Goal: Task Accomplishment & Management: Use online tool/utility

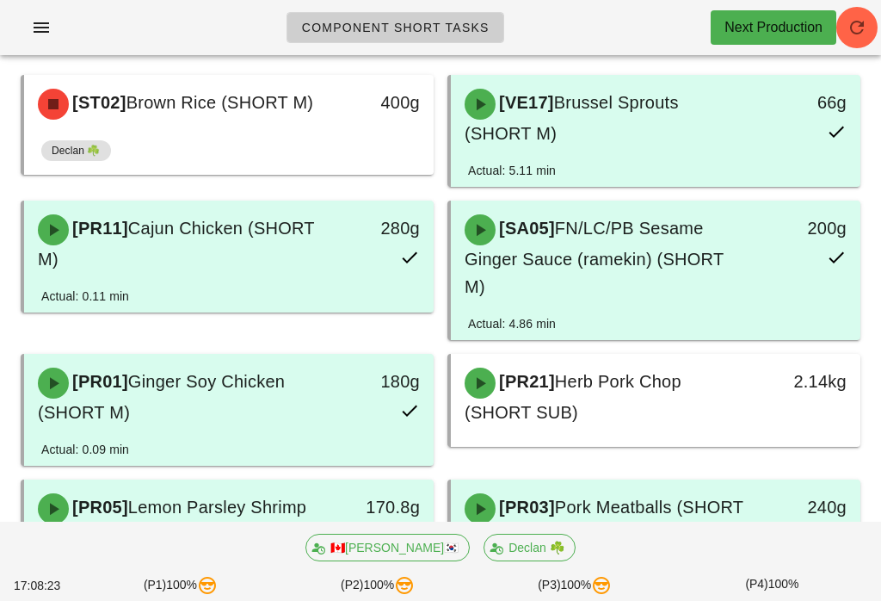
scroll to position [140, 0]
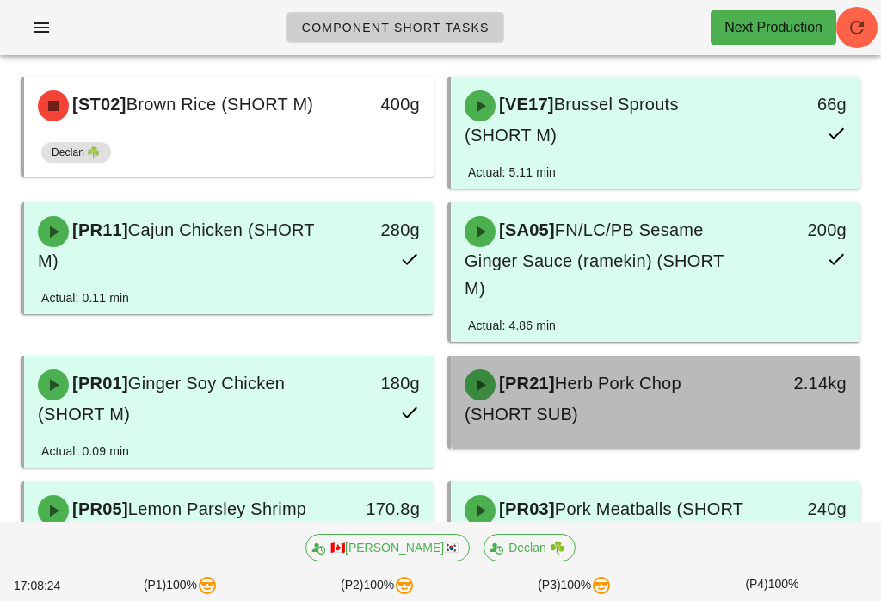
click at [709, 392] on div "[PR21] Herb Pork Chop (SHORT SUB)" at bounding box center [605, 398] width 302 height 79
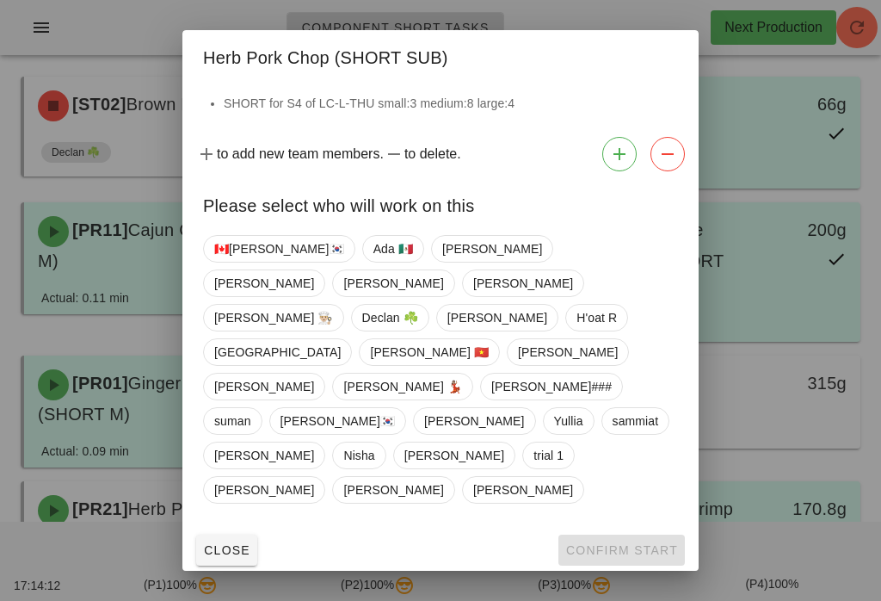
click at [783, 193] on div at bounding box center [440, 300] width 881 height 601
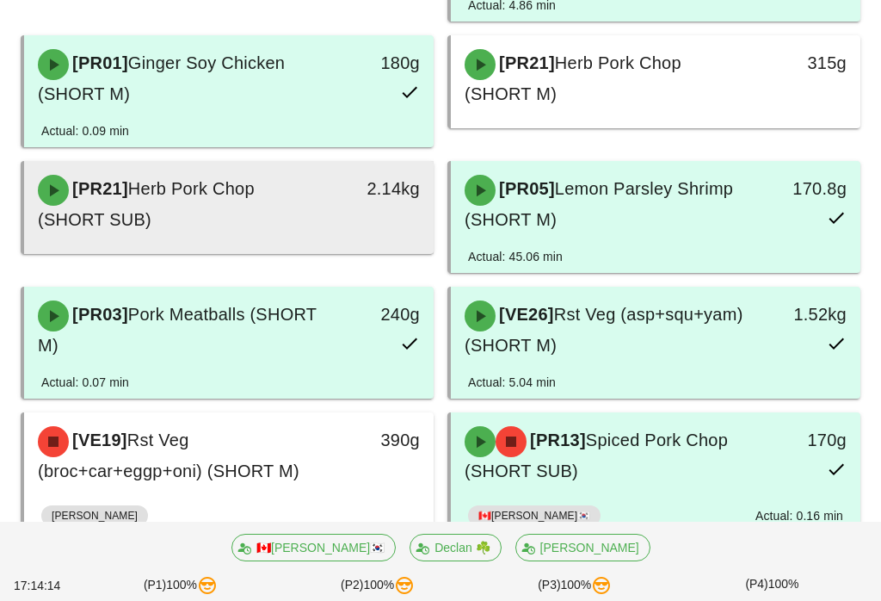
scroll to position [603, 0]
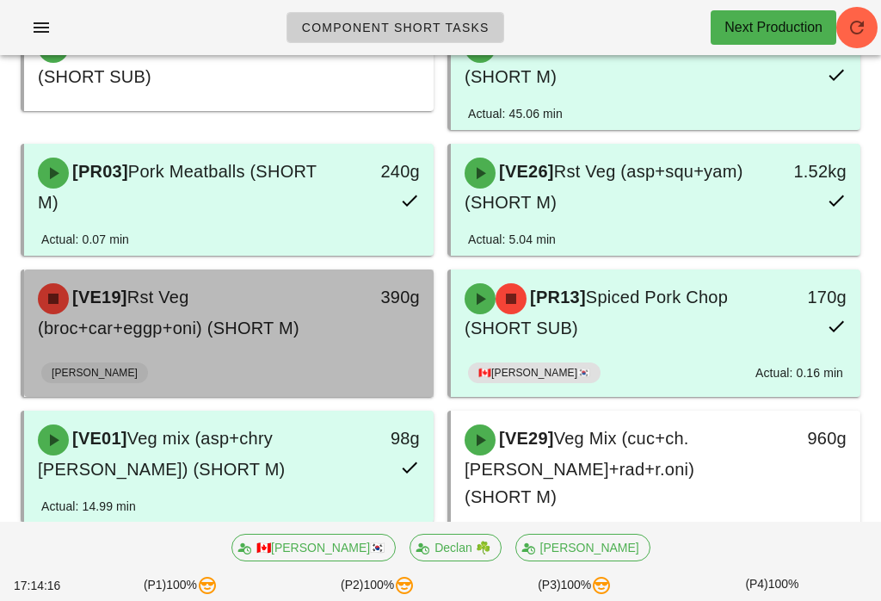
click at [401, 308] on div "390g" at bounding box center [380, 312] width 101 height 79
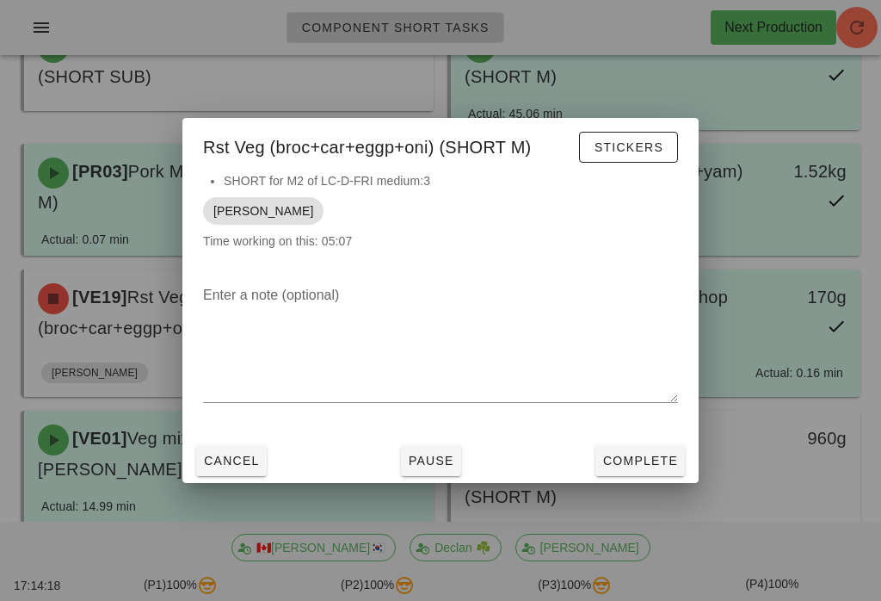
click at [780, 306] on div at bounding box center [440, 300] width 881 height 601
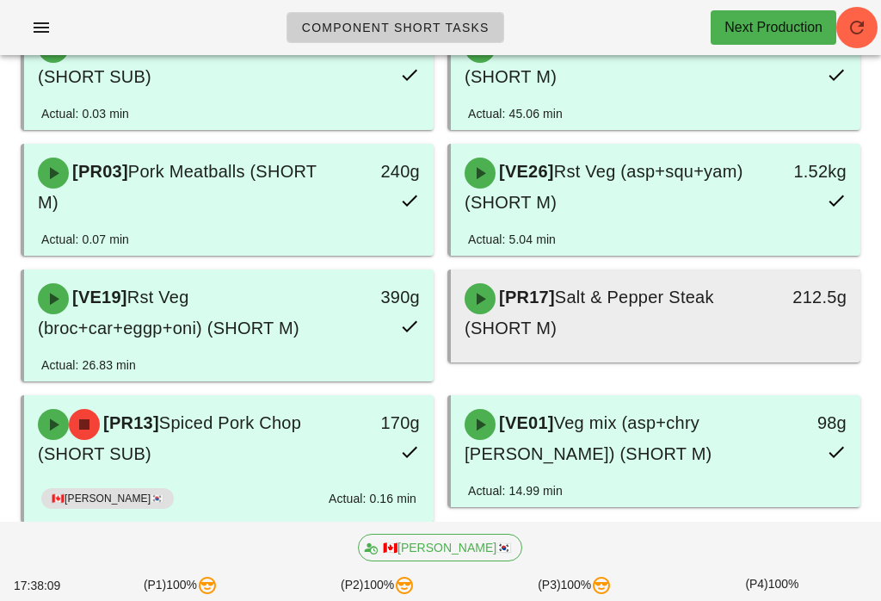
click at [661, 287] on span "Salt & Pepper Steak (SHORT M)" at bounding box center [590, 312] width 250 height 50
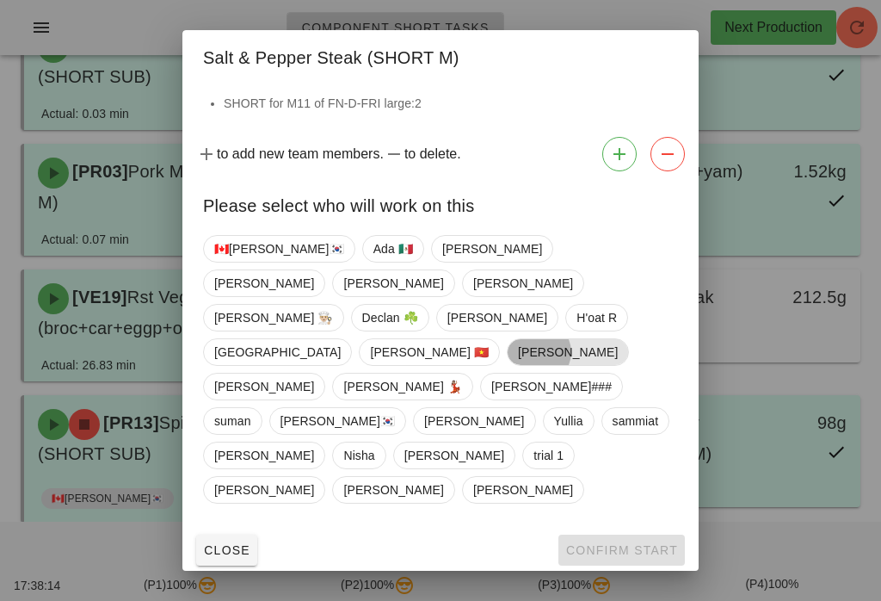
click at [518, 365] on span "[PERSON_NAME]" at bounding box center [568, 352] width 100 height 26
click at [626, 543] on span "Confirm Start" at bounding box center [621, 550] width 113 height 14
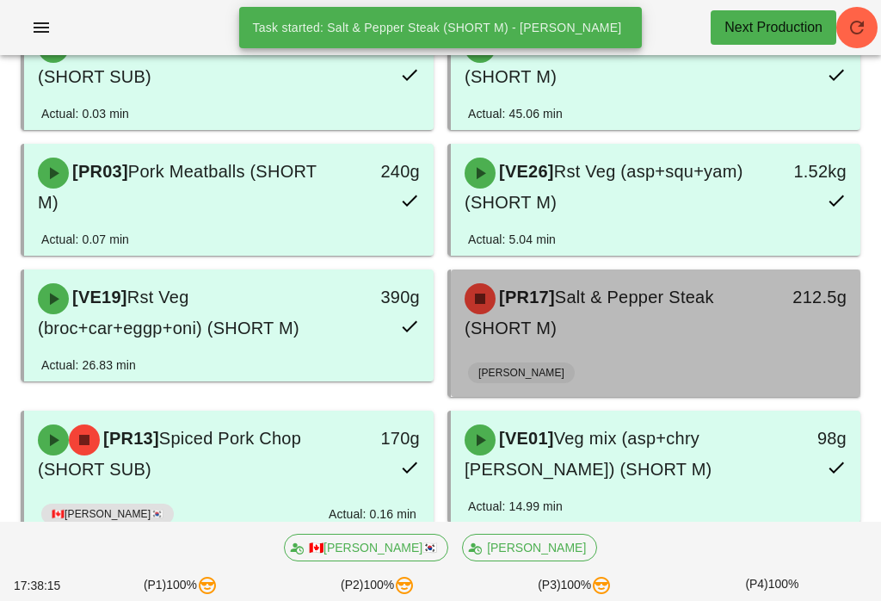
click at [695, 283] on div "[PR17] Salt & Pepper Steak (SHORT M)" at bounding box center [605, 312] width 302 height 79
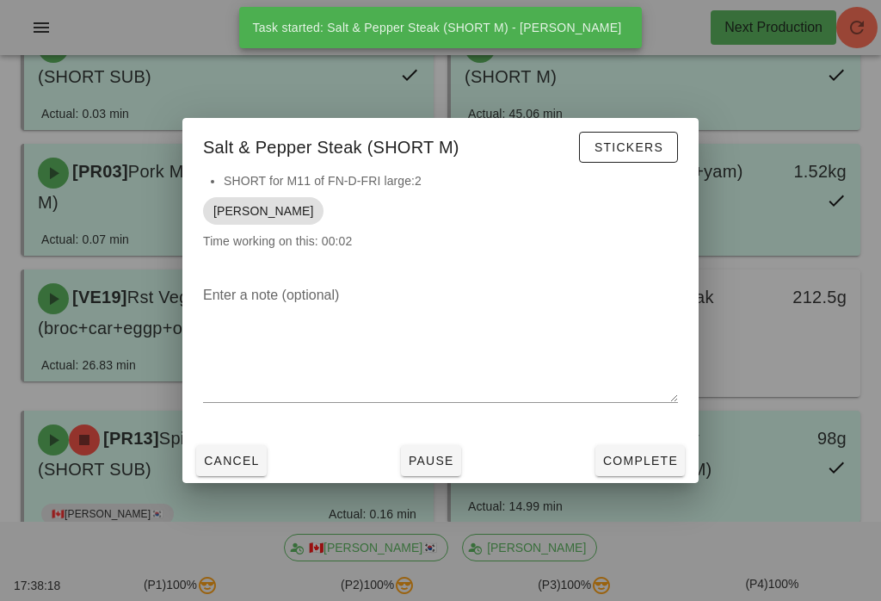
click at [642, 154] on span "Stickers" at bounding box center [629, 147] width 70 height 14
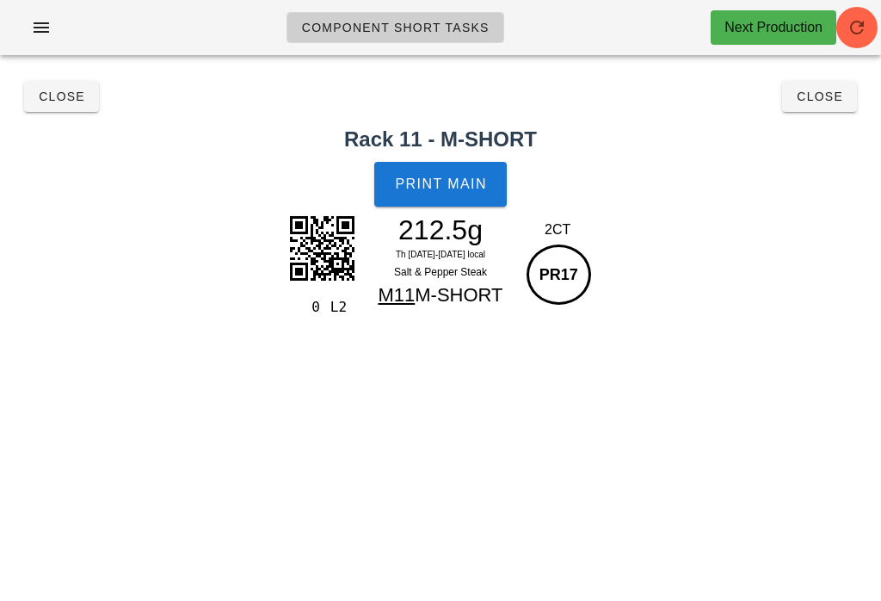
click at [816, 87] on button "Close" at bounding box center [819, 96] width 75 height 31
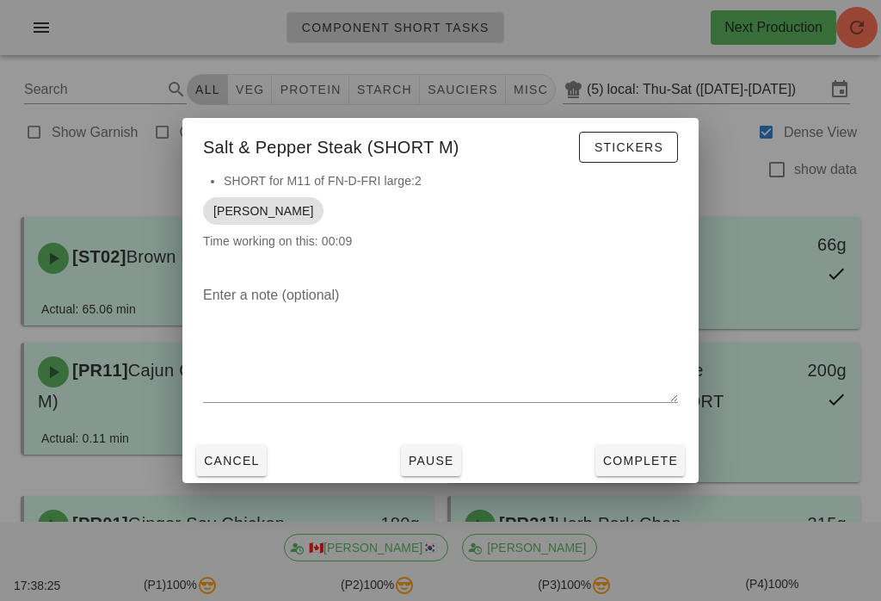
click at [234, 467] on span "Cancel" at bounding box center [231, 461] width 57 height 14
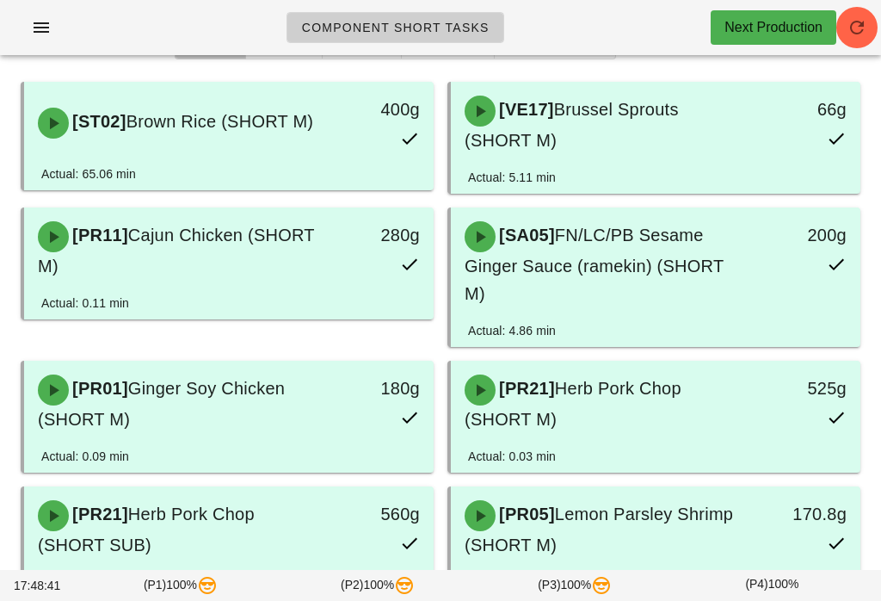
scroll to position [117, 0]
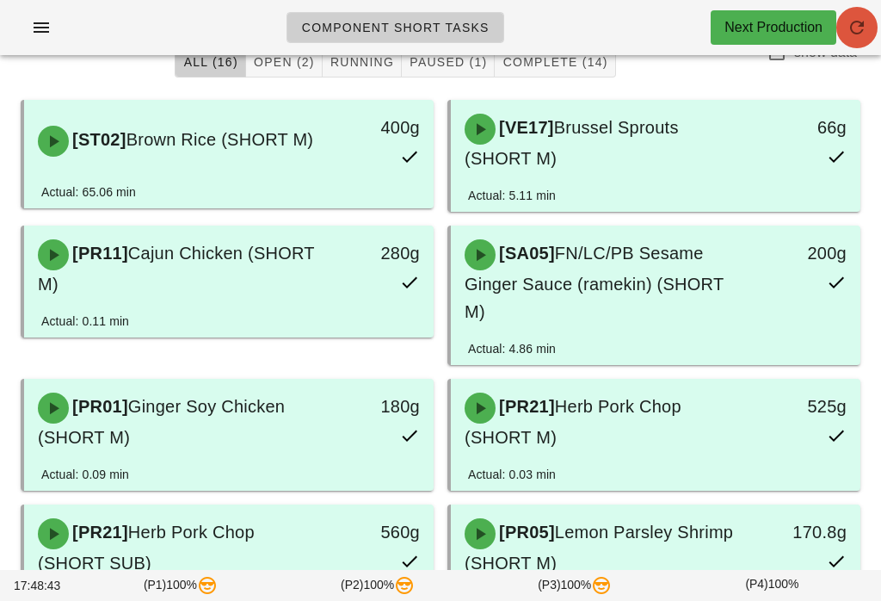
click at [879, 17] on div "Component Short Tasks Next Production" at bounding box center [440, 27] width 881 height 55
click at [858, 24] on icon "button" at bounding box center [857, 27] width 21 height 21
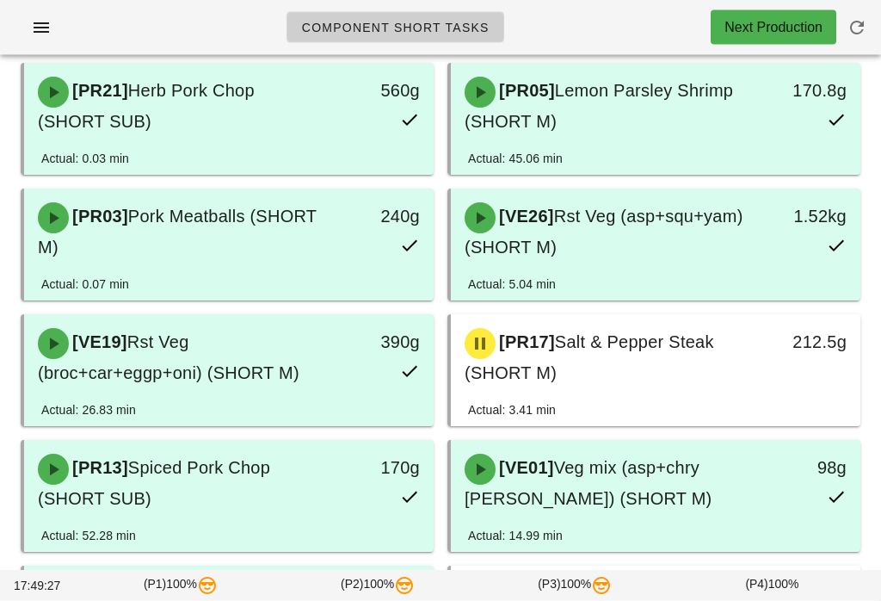
scroll to position [559, 0]
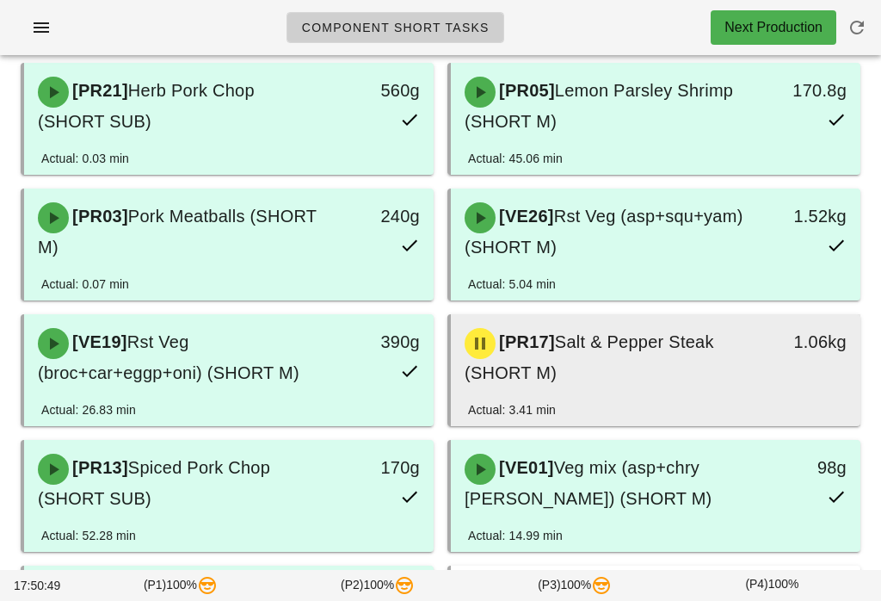
click at [724, 332] on div "[PR17] Salt & Pepper Steak (SHORT M)" at bounding box center [605, 357] width 302 height 79
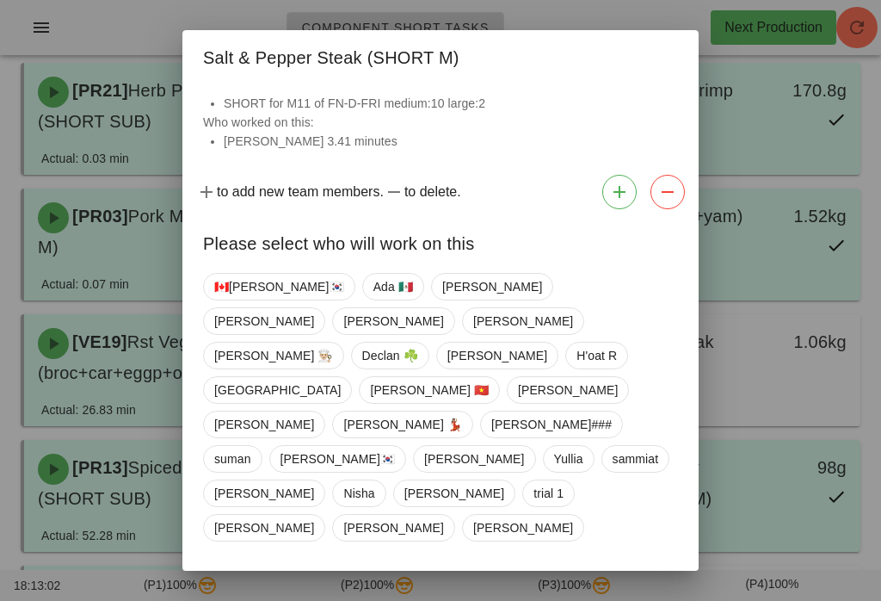
click at [798, 299] on div at bounding box center [440, 300] width 881 height 601
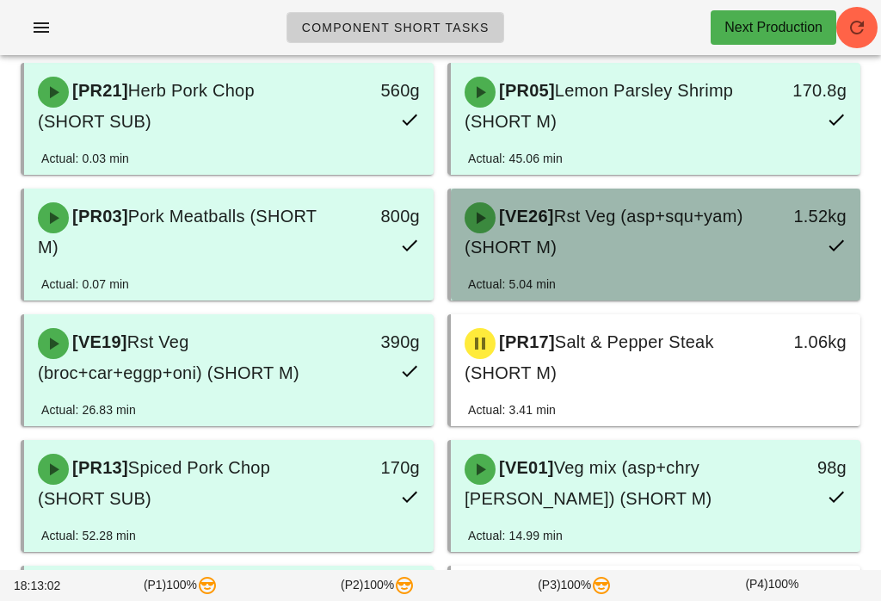
click at [828, 203] on div "1.52kg" at bounding box center [806, 231] width 101 height 79
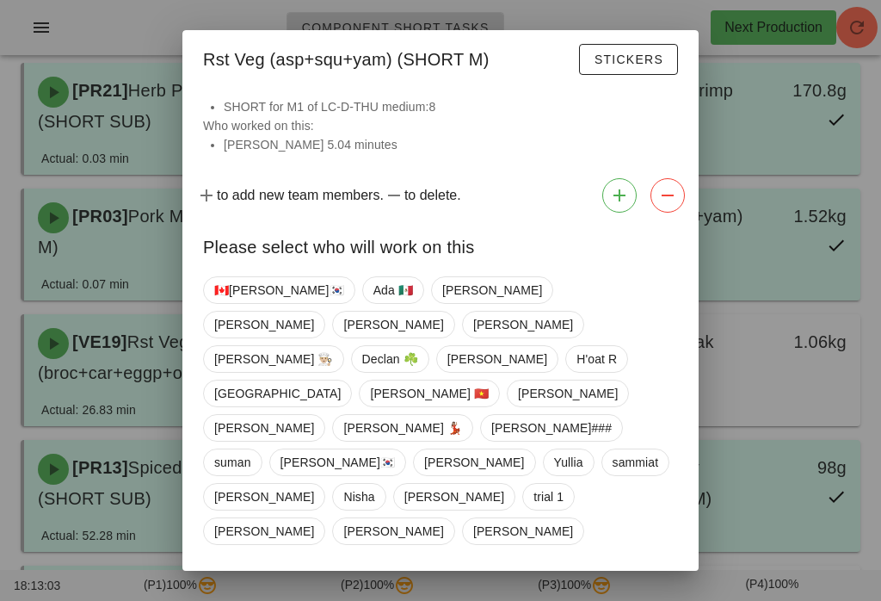
click at [829, 135] on div at bounding box center [440, 300] width 881 height 601
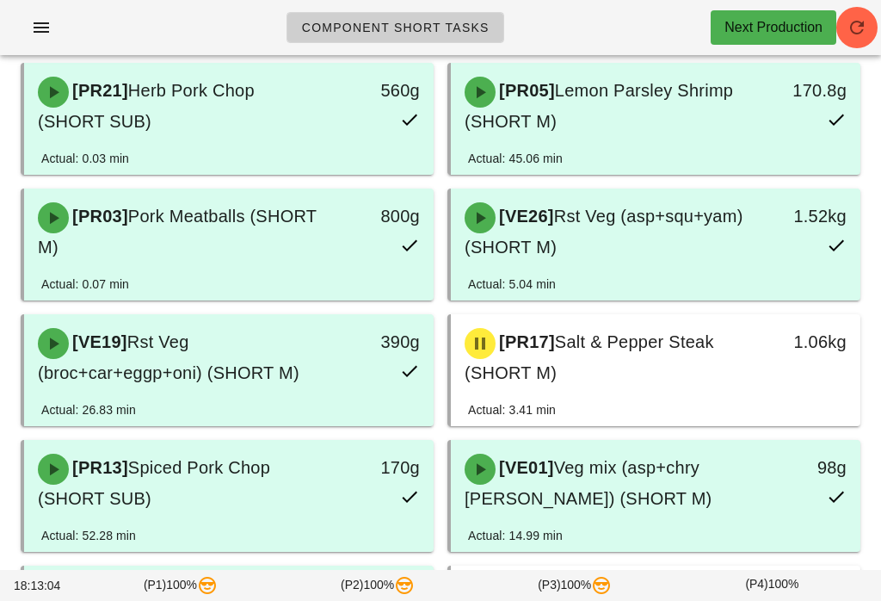
click at [870, 22] on span "button" at bounding box center [856, 27] width 41 height 21
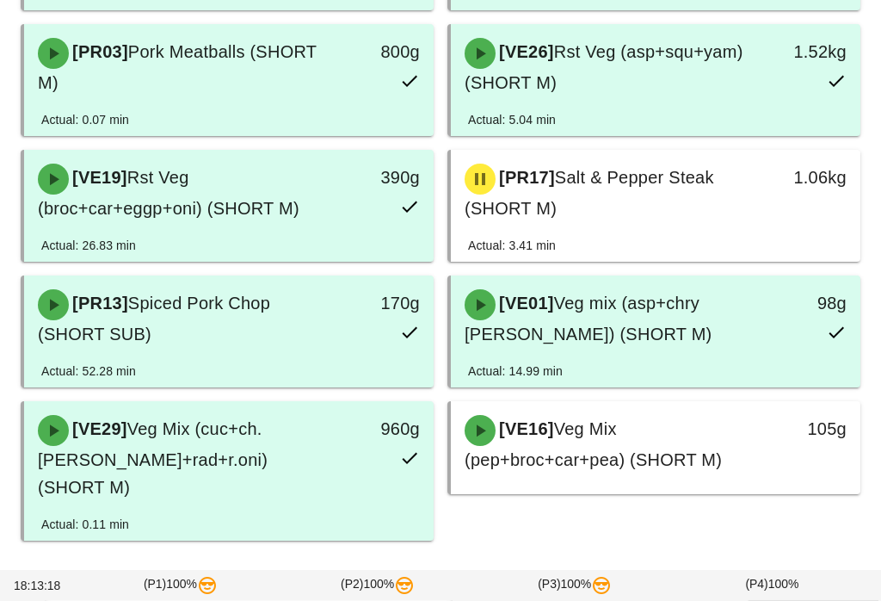
scroll to position [732, 0]
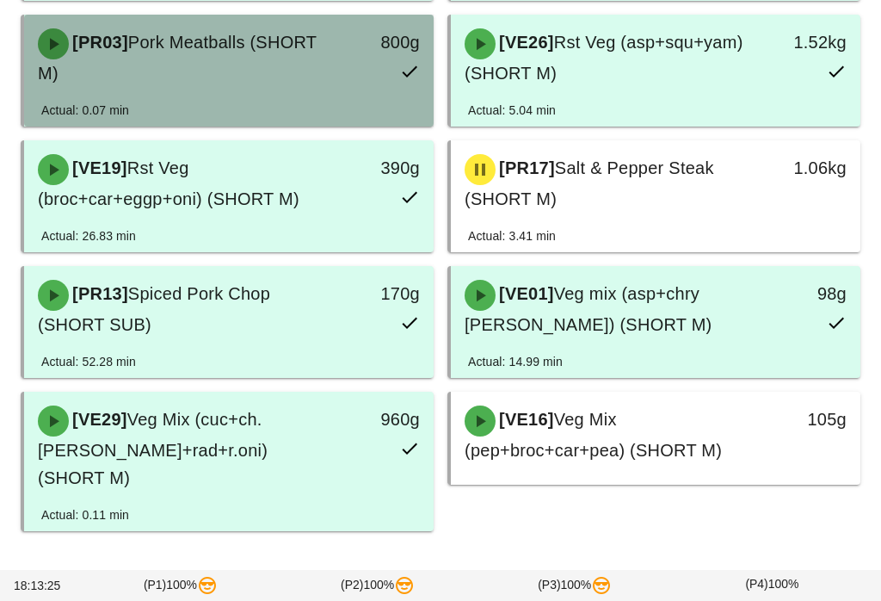
click at [237, 41] on div "[PR03] Pork Meatballs (SHORT M)" at bounding box center [179, 57] width 302 height 79
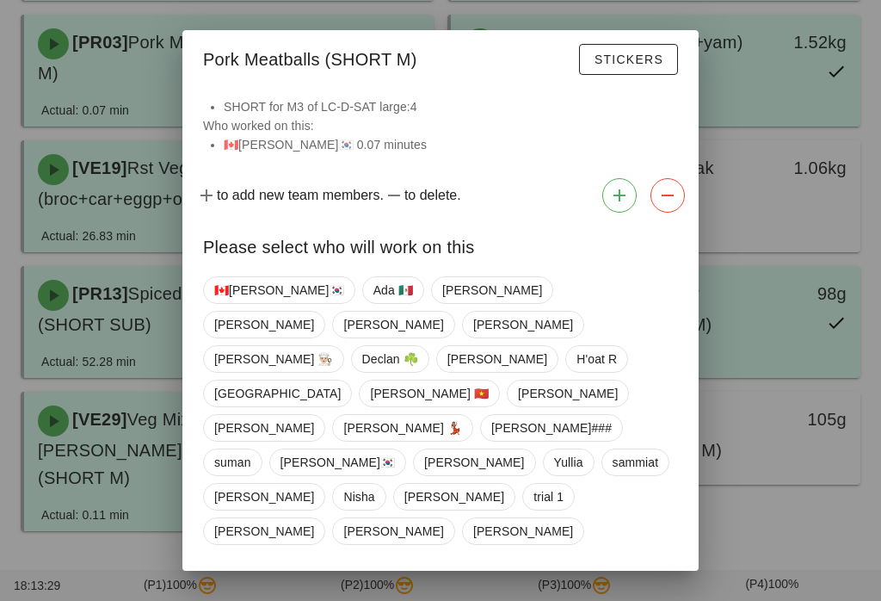
click at [233, 584] on span "Close" at bounding box center [226, 591] width 47 height 14
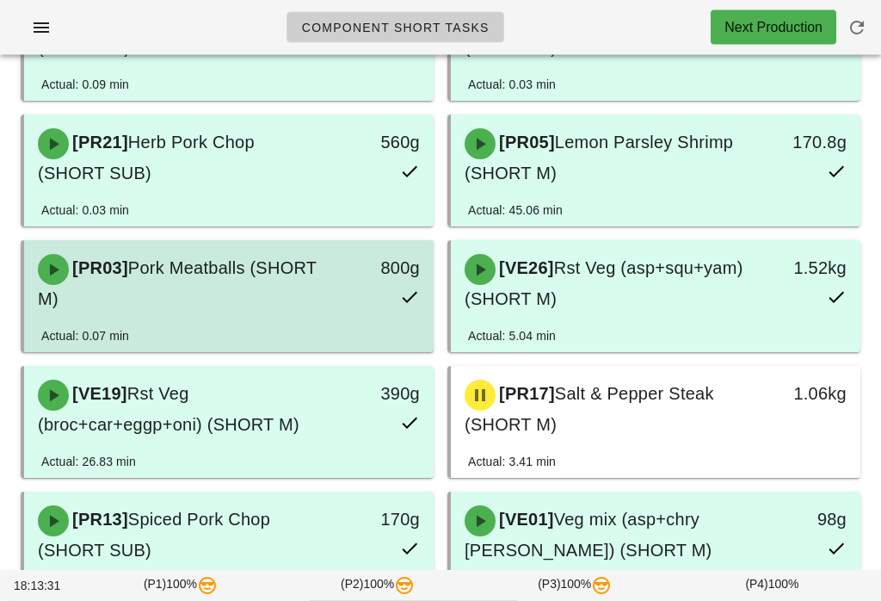
scroll to position [507, 0]
click at [250, 266] on div "[PR03] Pork Meatballs (SHORT M)" at bounding box center [179, 283] width 302 height 79
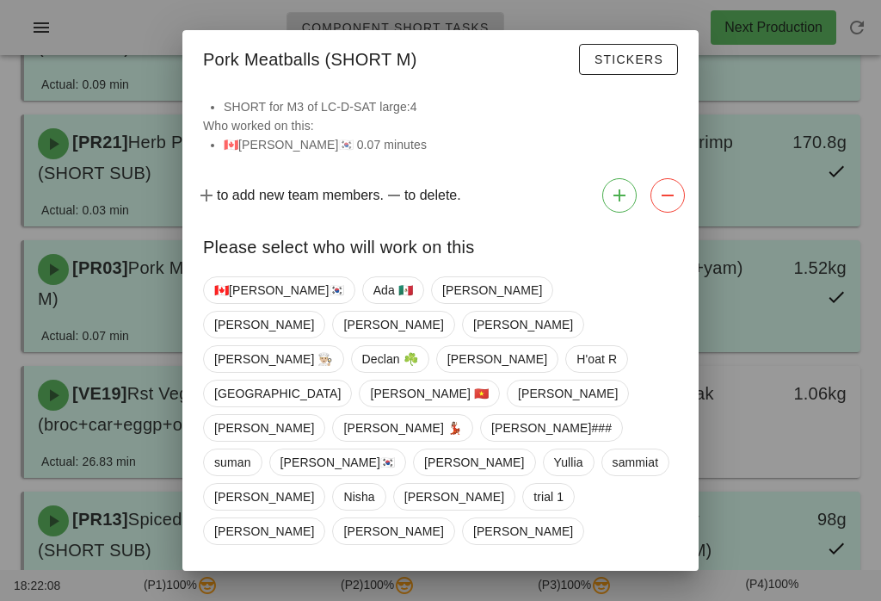
click at [233, 584] on span "Close" at bounding box center [226, 591] width 47 height 14
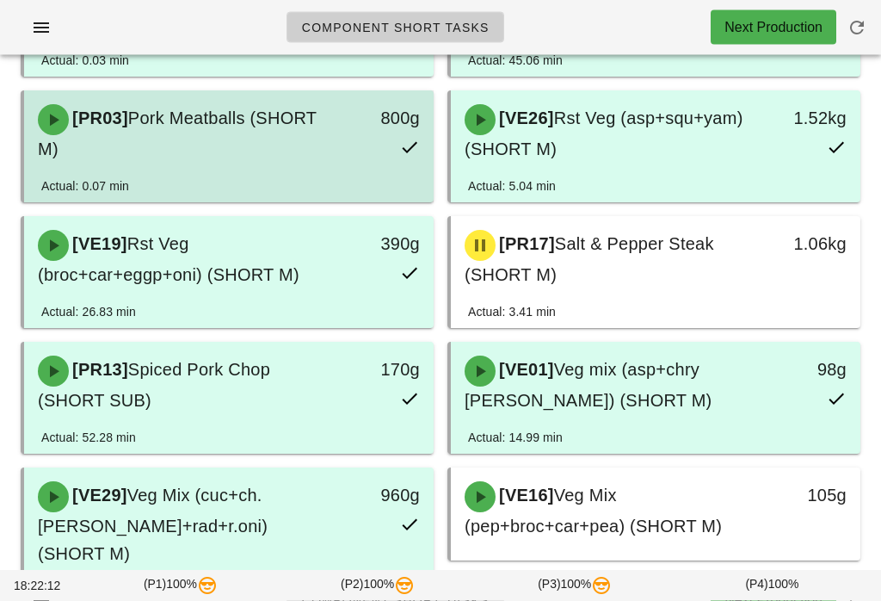
scroll to position [653, 0]
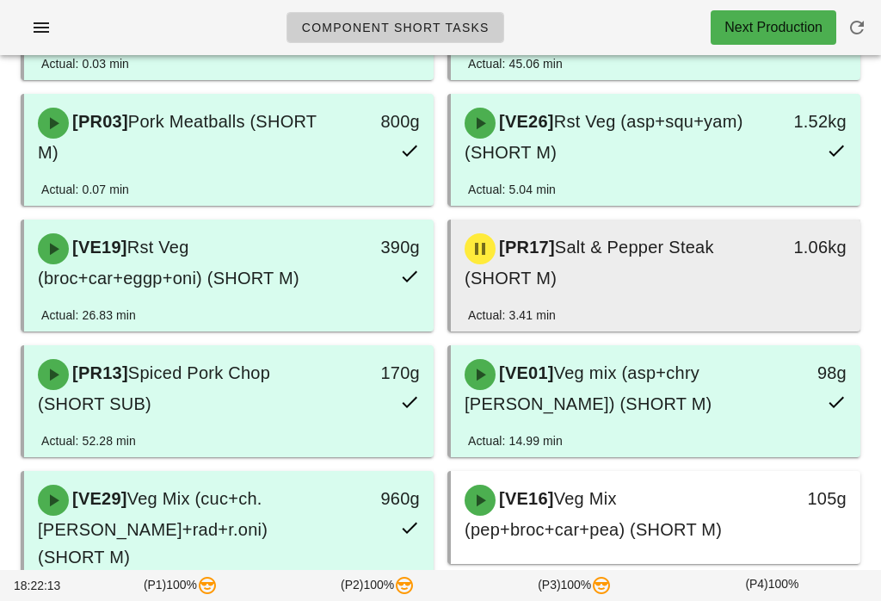
click at [714, 254] on div "[PR17] Salt & Pepper Steak (SHORT M)" at bounding box center [605, 262] width 302 height 79
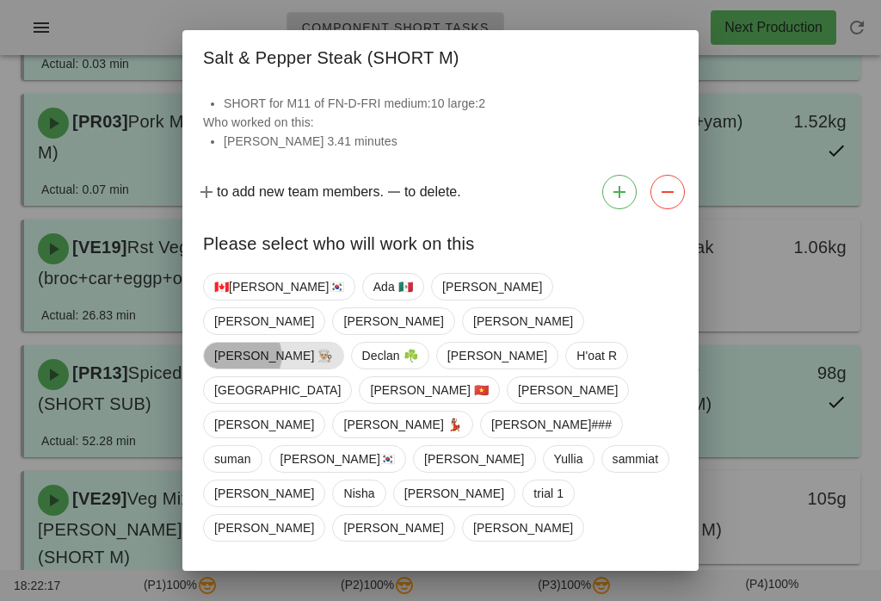
click at [263, 367] on span "[PERSON_NAME] 👨🏼‍🍳" at bounding box center [273, 356] width 119 height 26
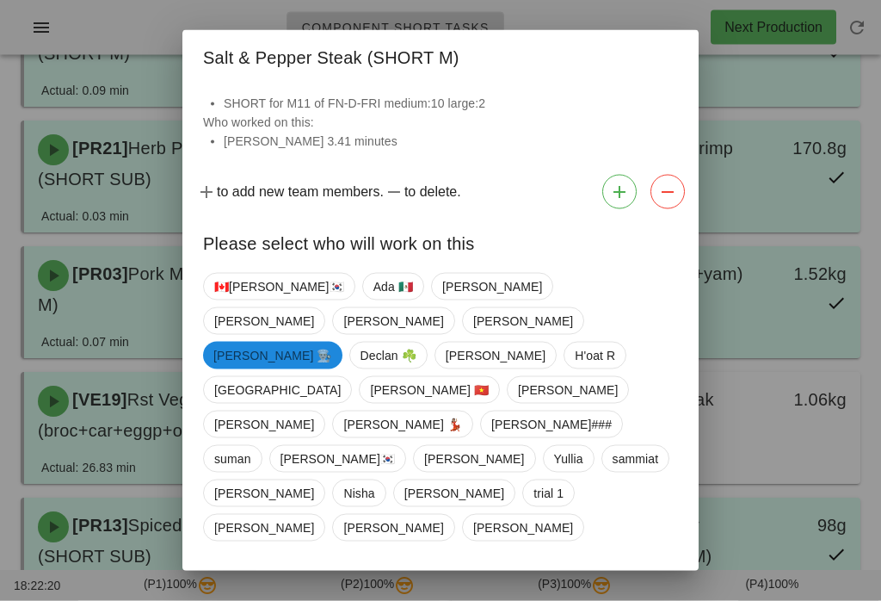
scroll to position [501, 0]
click at [621, 581] on span "Confirm Start" at bounding box center [621, 588] width 113 height 14
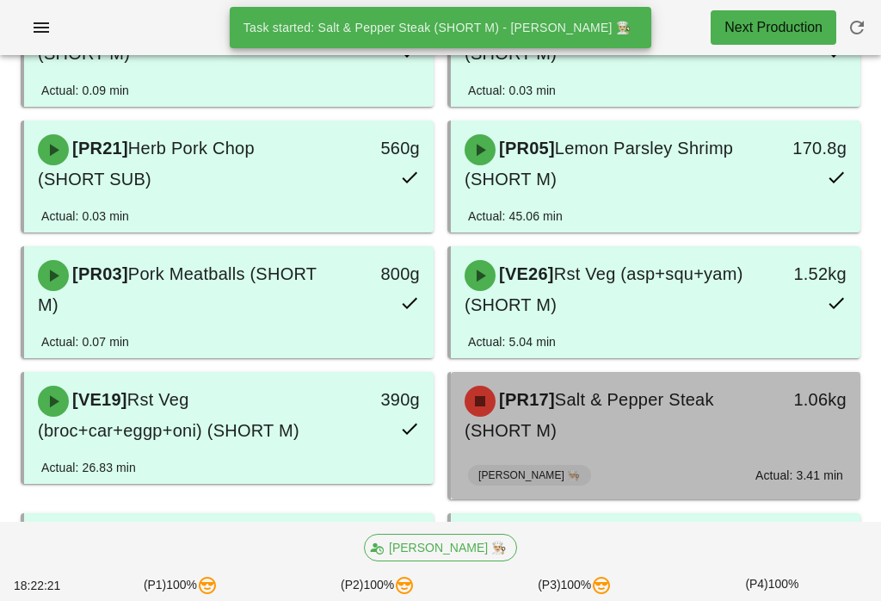
click at [651, 411] on div "[PR17] Salt & Pepper Steak (SHORT M)" at bounding box center [605, 414] width 302 height 79
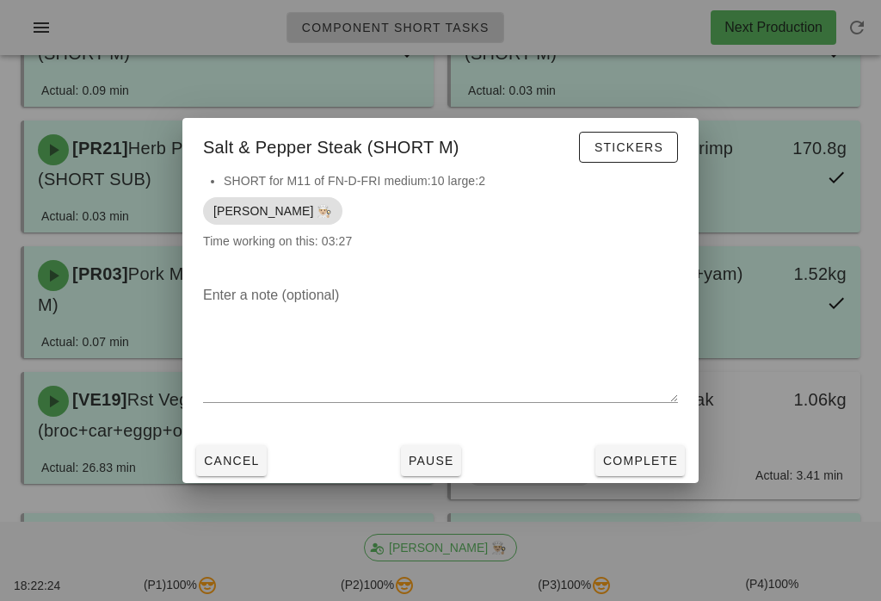
click at [645, 470] on button "Complete" at bounding box center [640, 460] width 89 height 31
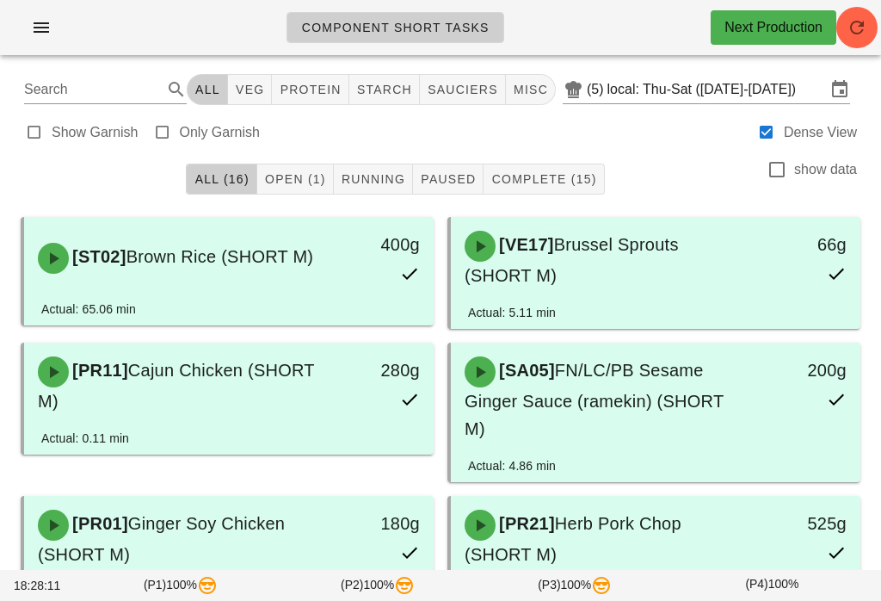
click at [867, 39] on button "button" at bounding box center [856, 27] width 41 height 41
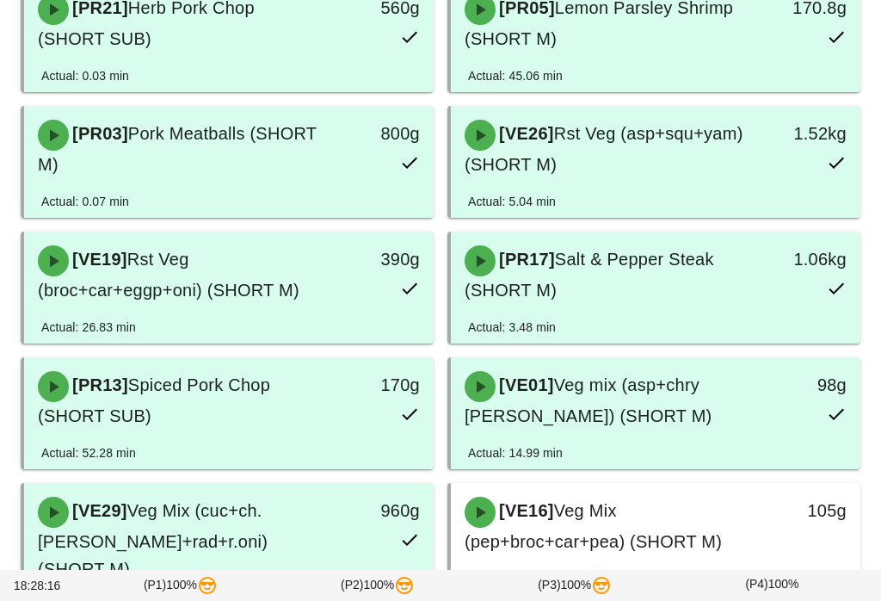
scroll to position [732, 0]
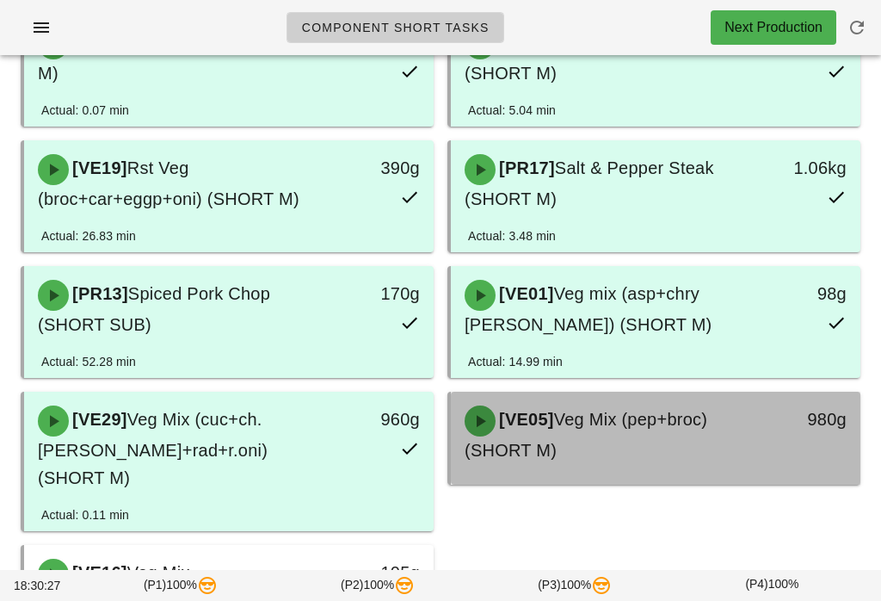
click at [603, 412] on div "[VE05] Veg Mix (pep+broc) (SHORT M)" at bounding box center [605, 434] width 302 height 79
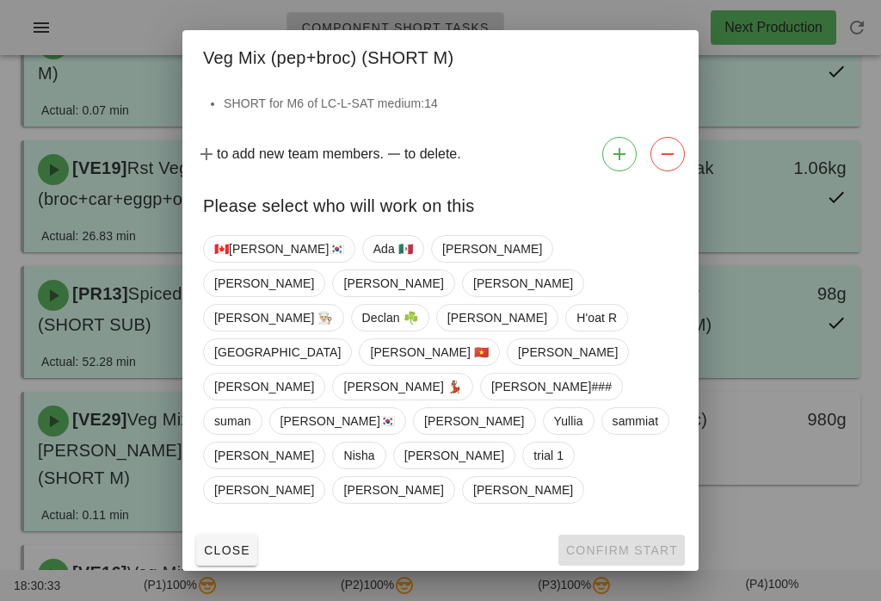
click at [231, 534] on button "Close" at bounding box center [226, 549] width 61 height 31
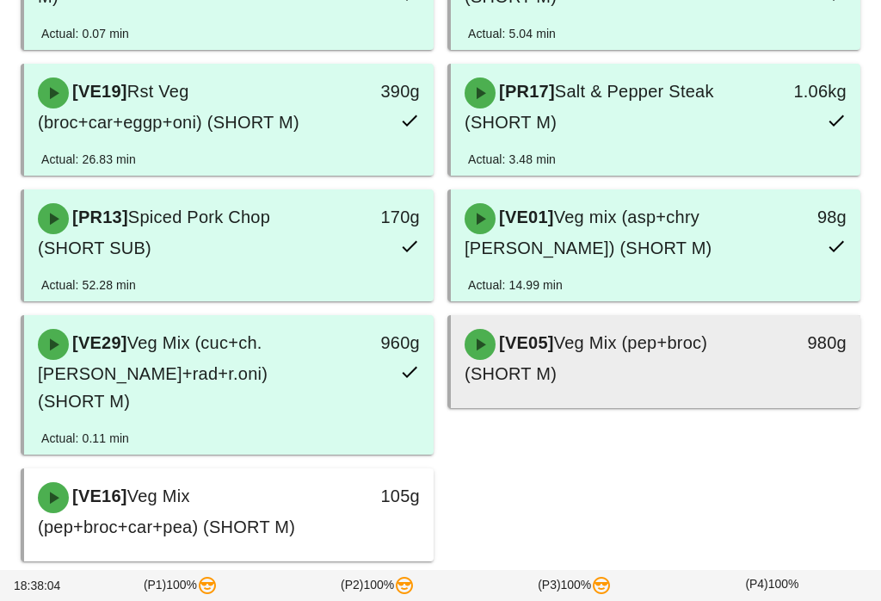
scroll to position [839, 0]
